Goal: Check status: Check status

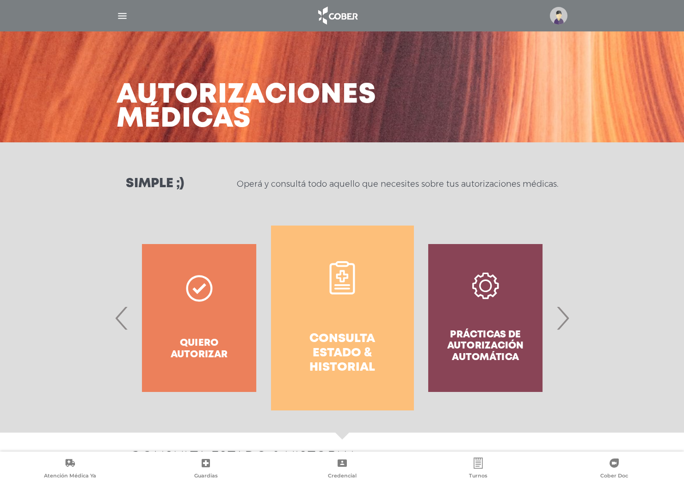
select select "**********"
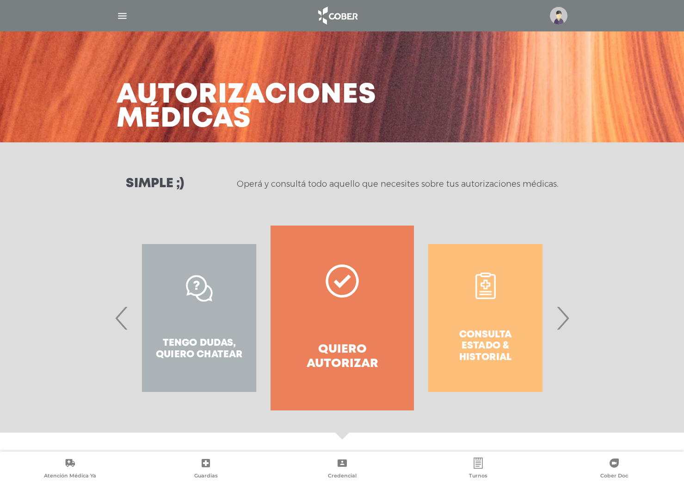
click at [483, 305] on div "Consulta estado & historial" at bounding box center [485, 318] width 143 height 185
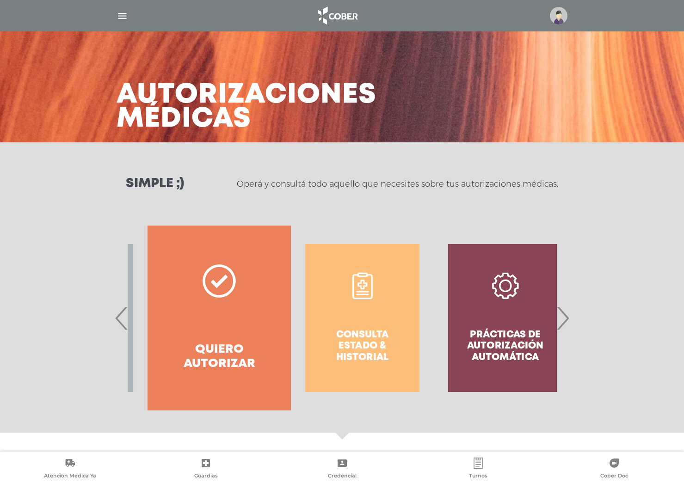
drag, startPoint x: 489, startPoint y: 303, endPoint x: 359, endPoint y: 305, distance: 129.1
click at [364, 303] on div "Consulta estado & historial" at bounding box center [362, 318] width 143 height 185
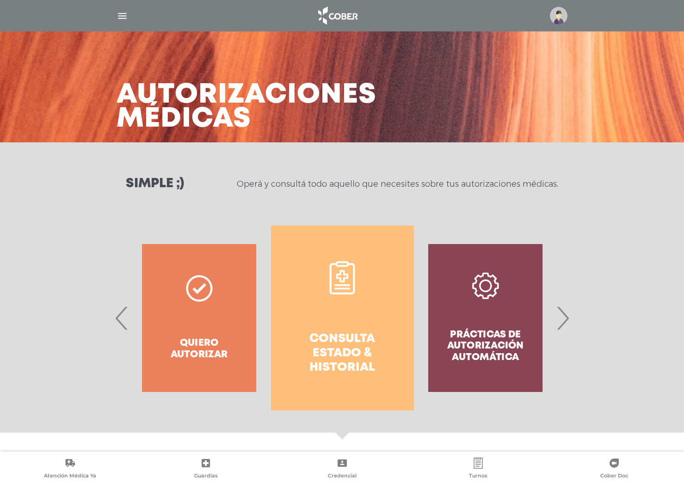
click at [337, 303] on link "Consulta estado & historial" at bounding box center [342, 318] width 143 height 185
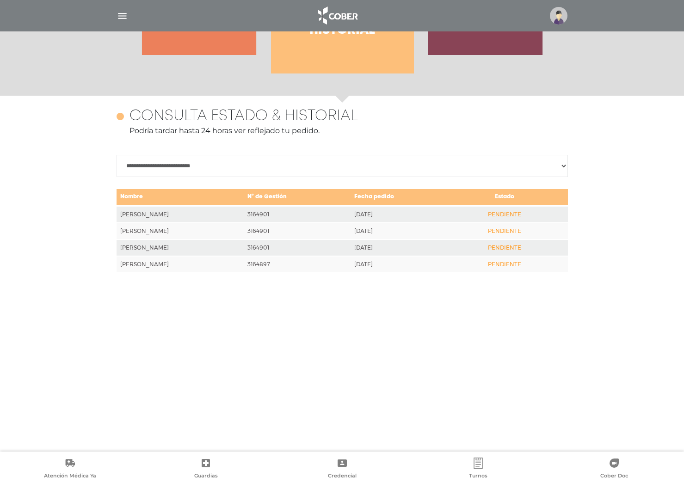
scroll to position [402, 0]
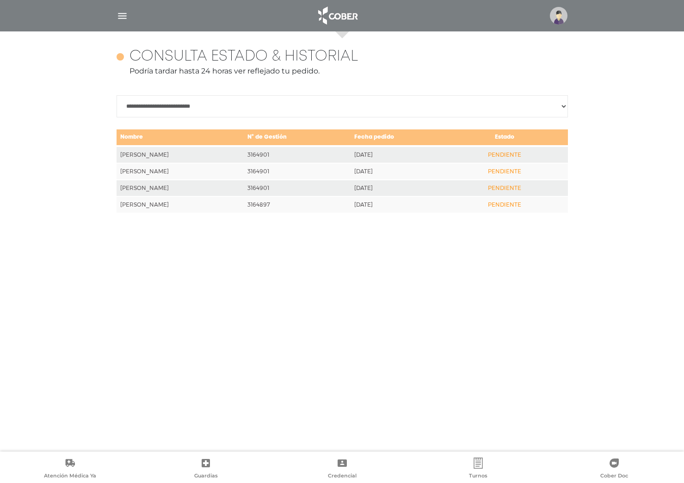
select select "**********"
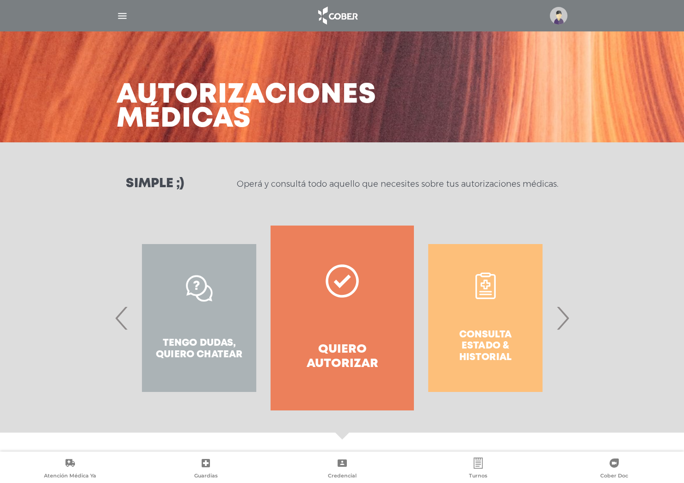
click at [471, 303] on div "Consulta estado & historial" at bounding box center [485, 318] width 143 height 185
click at [564, 318] on span "›" at bounding box center [563, 318] width 18 height 50
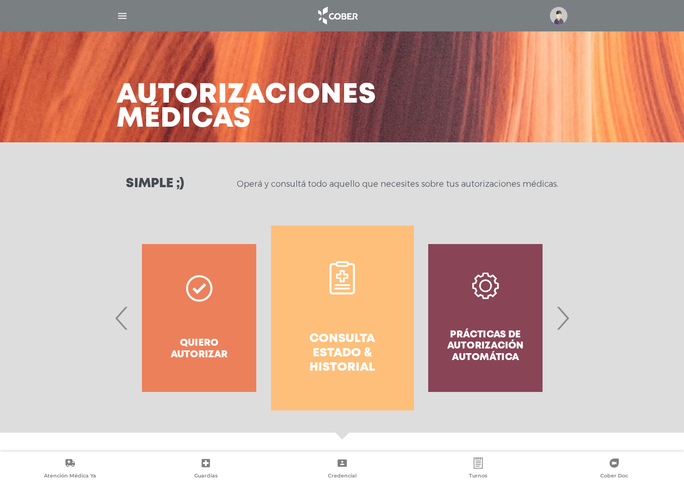
click at [334, 311] on link "Consulta estado & historial" at bounding box center [342, 318] width 143 height 185
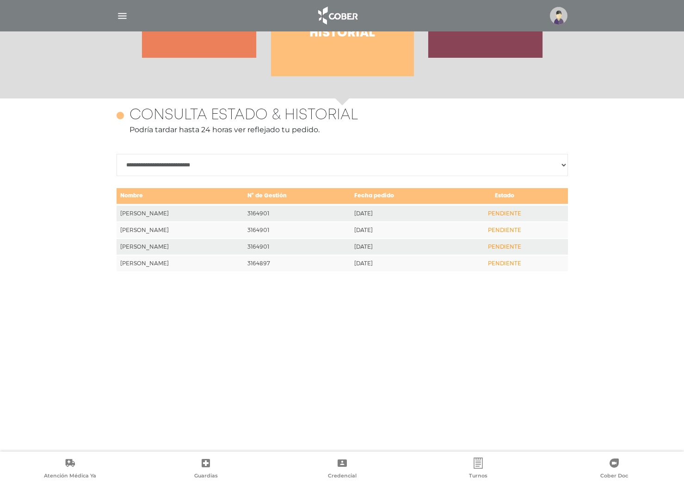
scroll to position [402, 0]
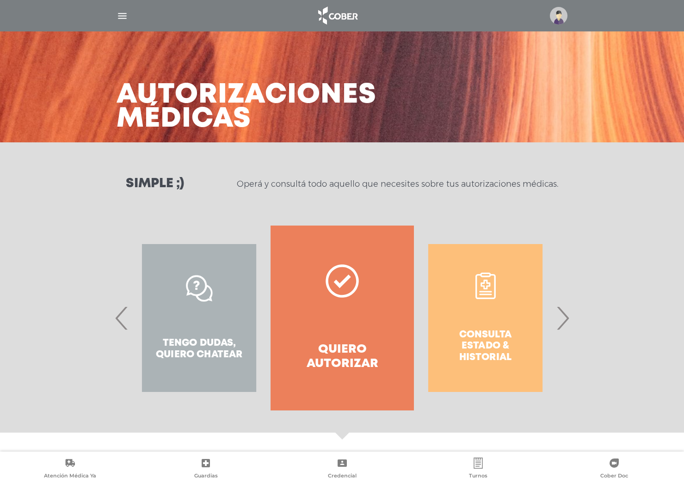
click at [496, 332] on div "Consulta estado & historial" at bounding box center [485, 318] width 143 height 185
